Goal: Check status: Check status

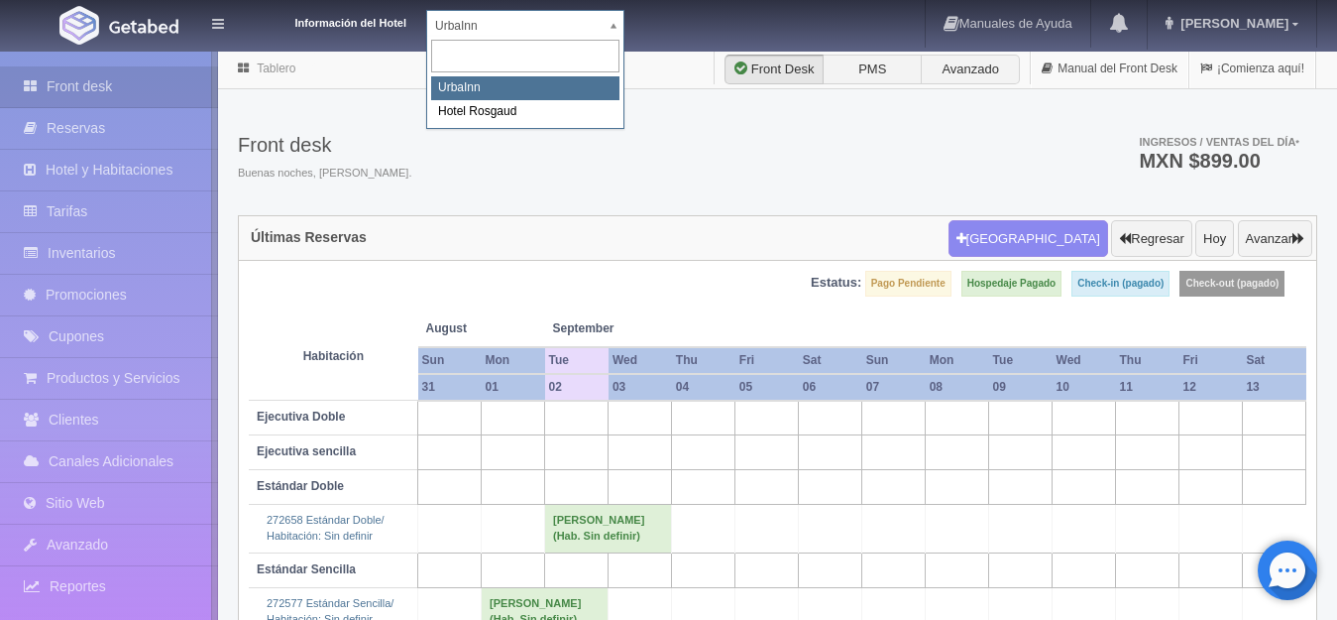
click at [609, 50] on body "Información del Hotel UrbaInn UrbaInn Hotel Rosgaud Manuales de Ayuda Actualiza…" at bounding box center [668, 433] width 1337 height 767
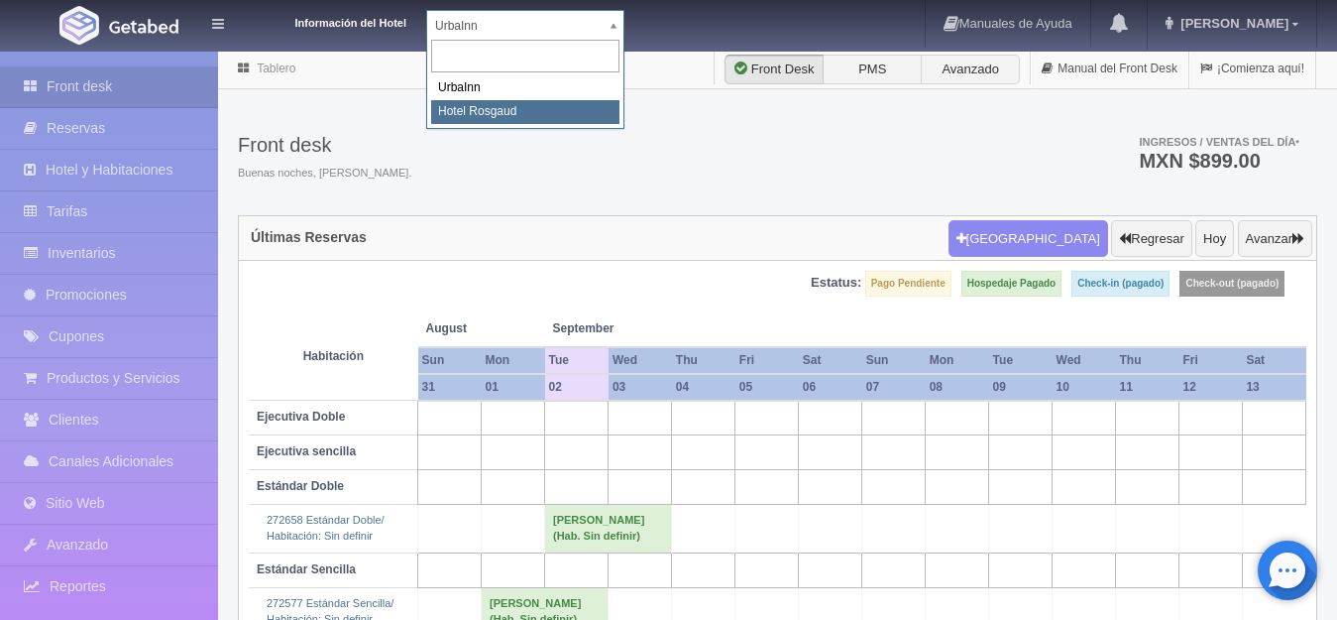
select select "561"
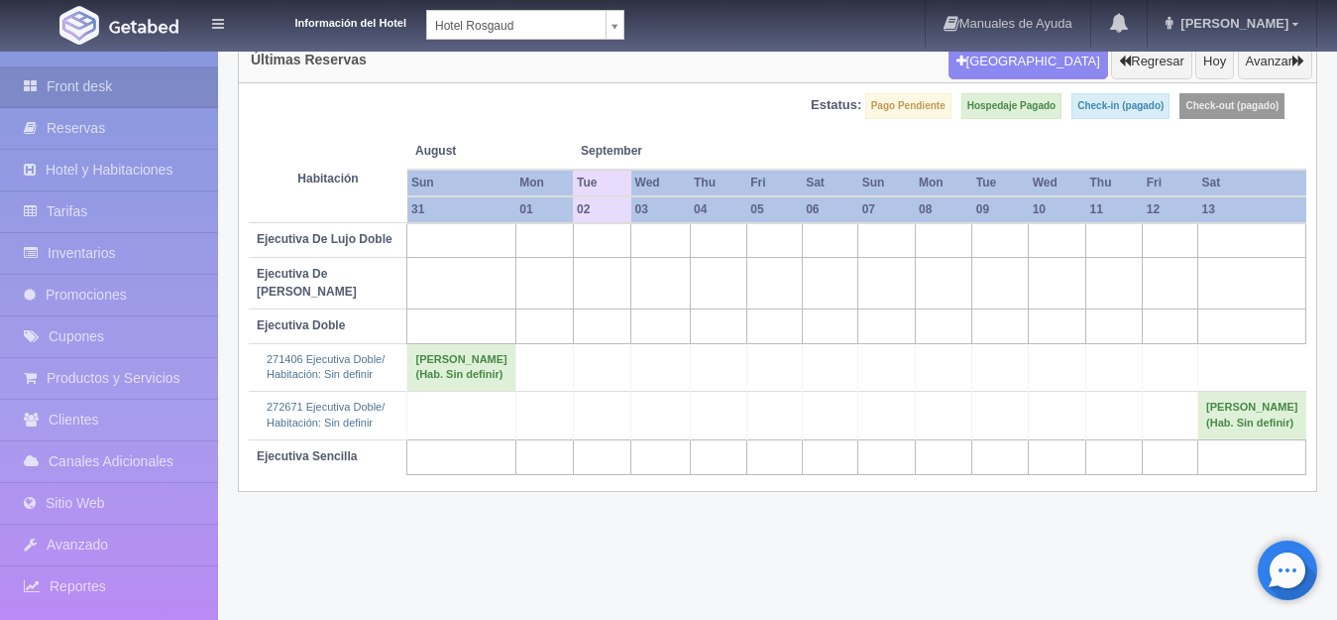
scroll to position [178, 0]
click at [1281, 438] on td "Isela Rosario Perez (Hab. Sin definir)" at bounding box center [1252, 415] width 108 height 48
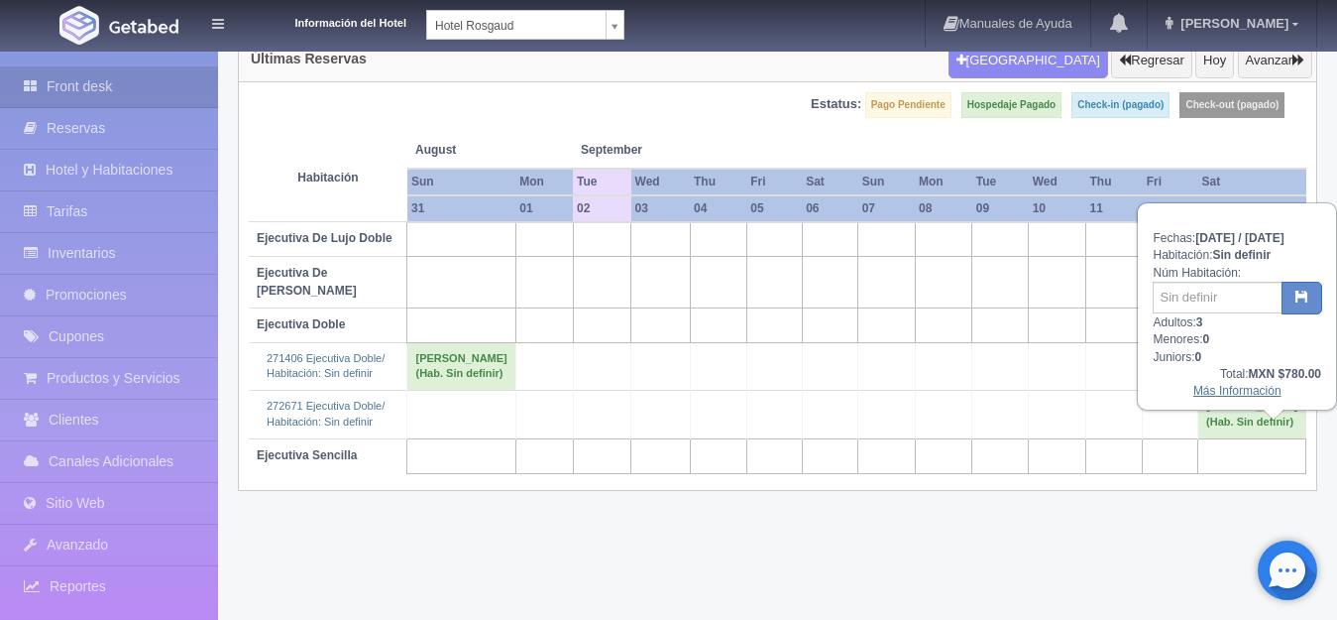
click at [1232, 398] on link "Más Información" at bounding box center [1238, 391] width 88 height 14
click at [1228, 398] on link "Más Información" at bounding box center [1238, 391] width 88 height 14
